Goal: Transaction & Acquisition: Purchase product/service

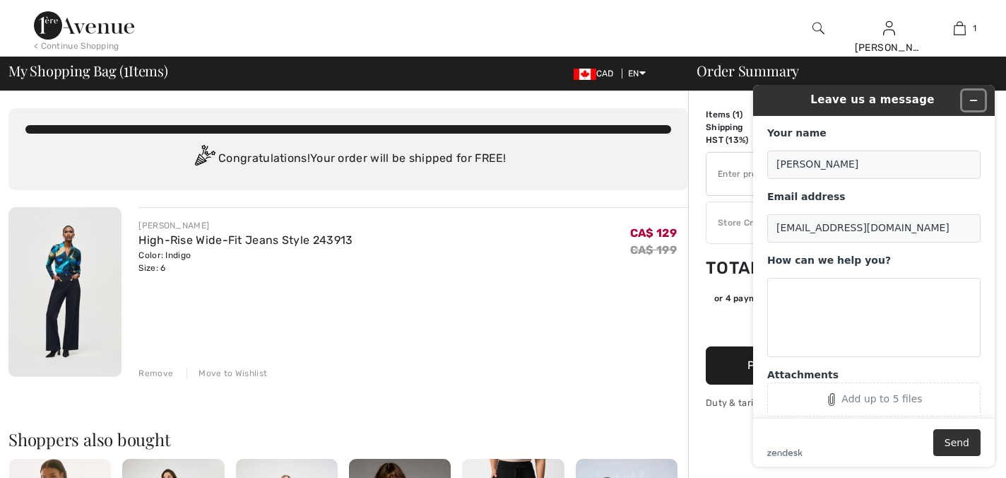
click at [974, 95] on button "Minimize widget" at bounding box center [973, 100] width 23 height 20
